Goal: Transaction & Acquisition: Purchase product/service

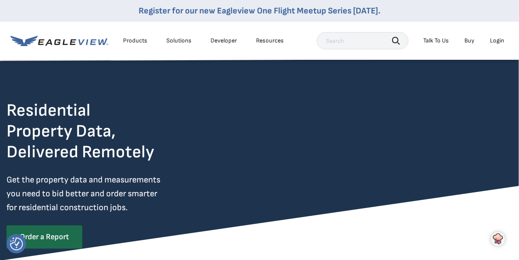
click at [470, 42] on link "Buy" at bounding box center [470, 41] width 10 height 8
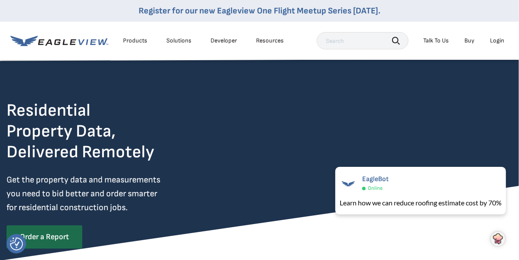
click at [134, 40] on div "Products" at bounding box center [135, 41] width 24 height 8
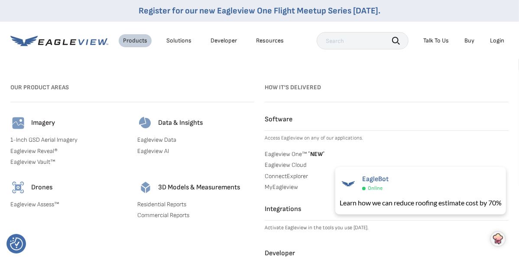
click at [145, 92] on h3 "Our Product Areas" at bounding box center [132, 88] width 244 height 14
click at [44, 137] on link "1-Inch GSD Aerial Imagery" at bounding box center [68, 140] width 117 height 8
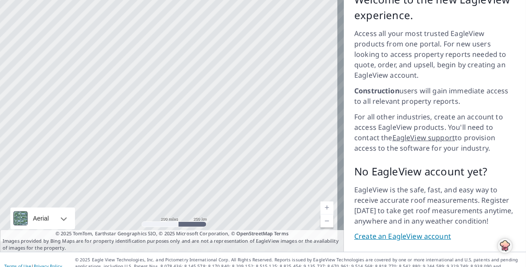
scroll to position [153, 0]
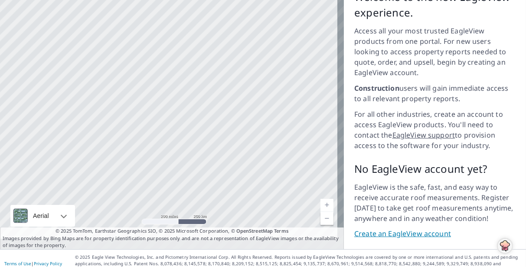
click at [479, 186] on p "EagleView is the safe, fast, and easy way to receive accurate roof measurements…" at bounding box center [434, 203] width 161 height 42
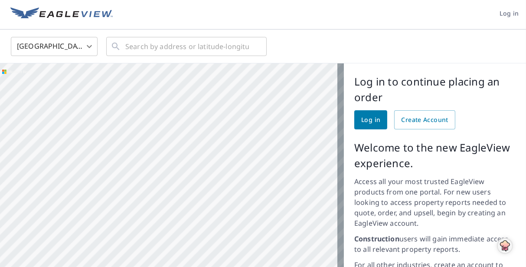
scroll to position [0, 0]
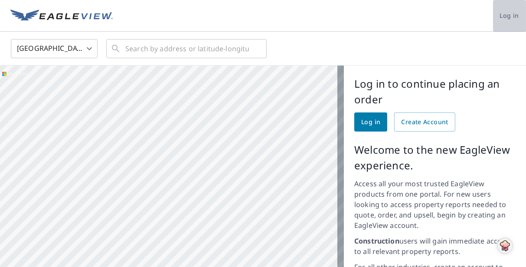
click at [500, 16] on span "Log in" at bounding box center [509, 15] width 19 height 11
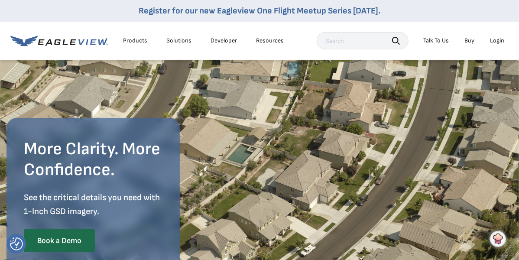
click at [468, 39] on link "Buy" at bounding box center [470, 41] width 10 height 8
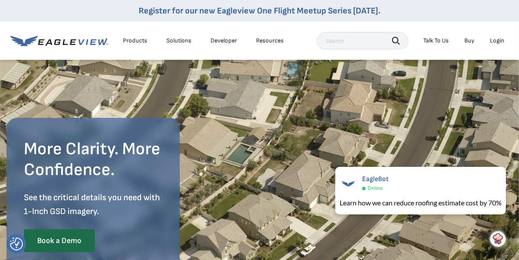
click at [139, 42] on div "Products" at bounding box center [135, 41] width 24 height 8
click at [178, 40] on div "Solutions" at bounding box center [178, 41] width 25 height 8
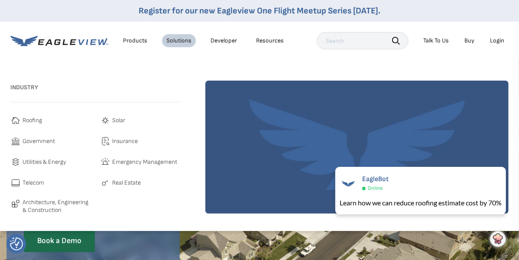
click at [138, 39] on div "Products" at bounding box center [135, 41] width 24 height 8
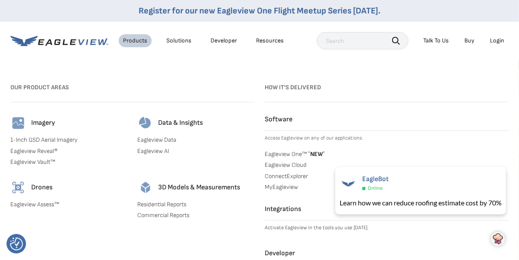
click at [266, 40] on div "Resources" at bounding box center [270, 41] width 28 height 8
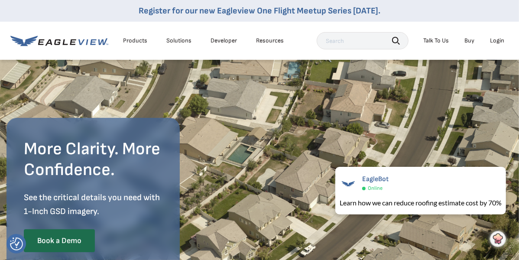
click at [176, 41] on div "Solutions" at bounding box center [178, 41] width 25 height 8
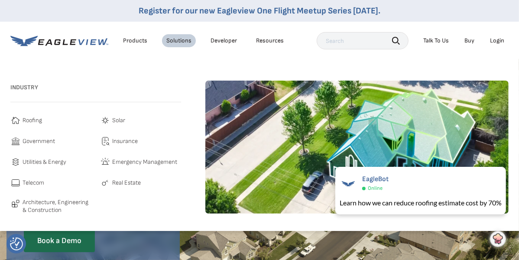
click at [49, 202] on span "Architecture, Engineering & Construction" at bounding box center [57, 206] width 69 height 15
